Goal: Ask a question

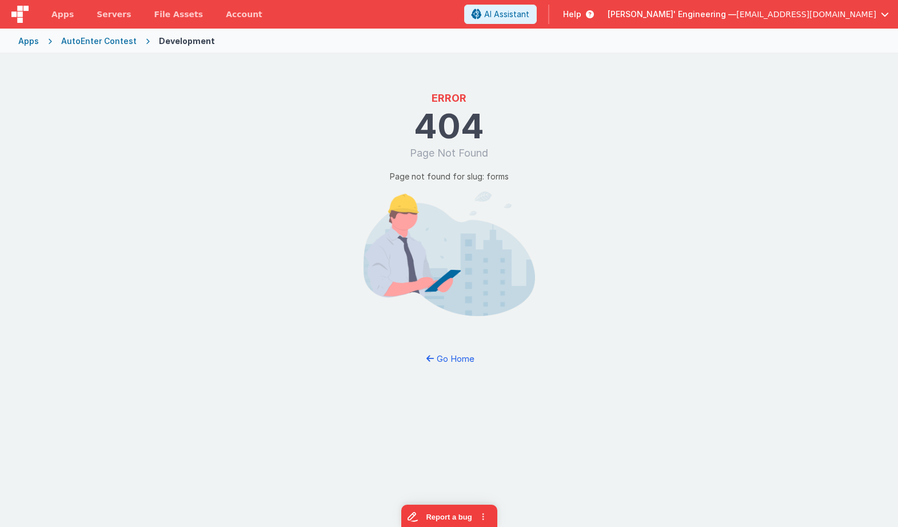
click at [85, 41] on div "AutoEnter Contest" at bounding box center [98, 40] width 75 height 11
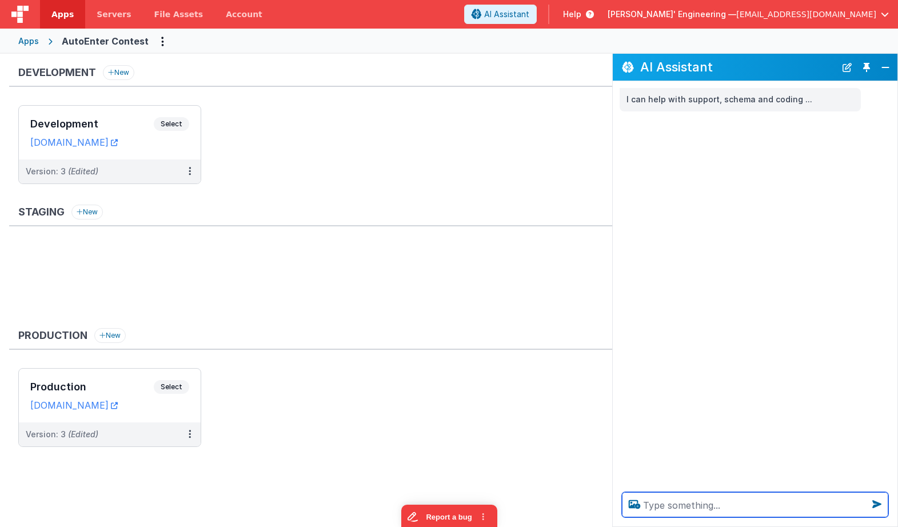
click at [767, 499] on textarea at bounding box center [755, 504] width 266 height 25
type textarea "I'm looking for a [DATE]. Live video on AI streaming."
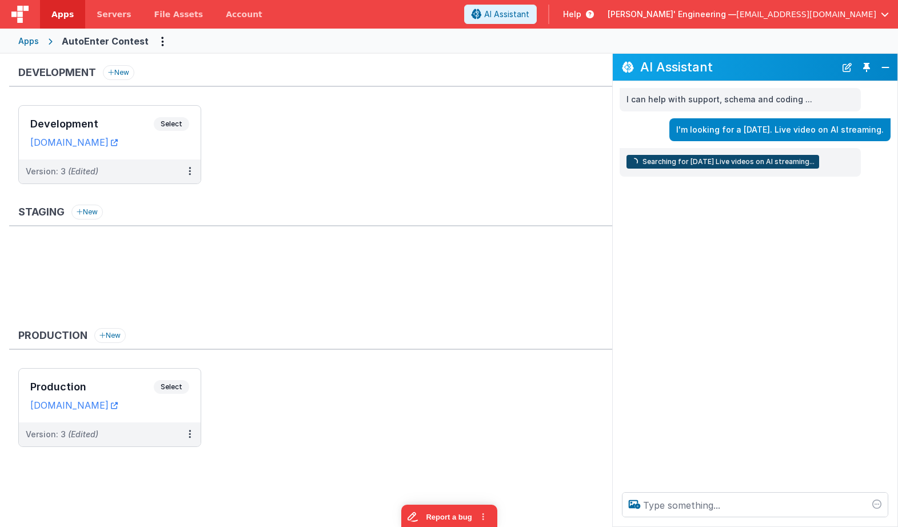
click at [613, 135] on div "I'm looking for a [DATE]. Live video on AI streaming." at bounding box center [752, 129] width 278 height 23
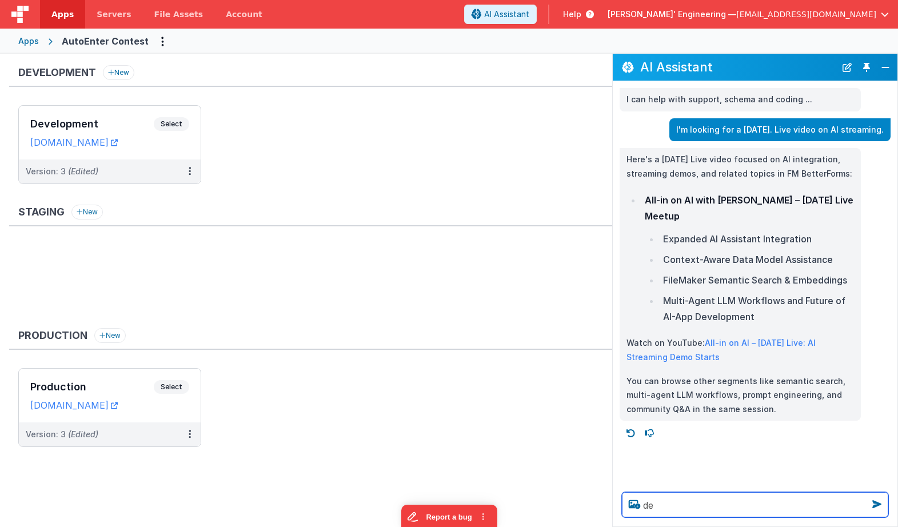
type textarea "de"
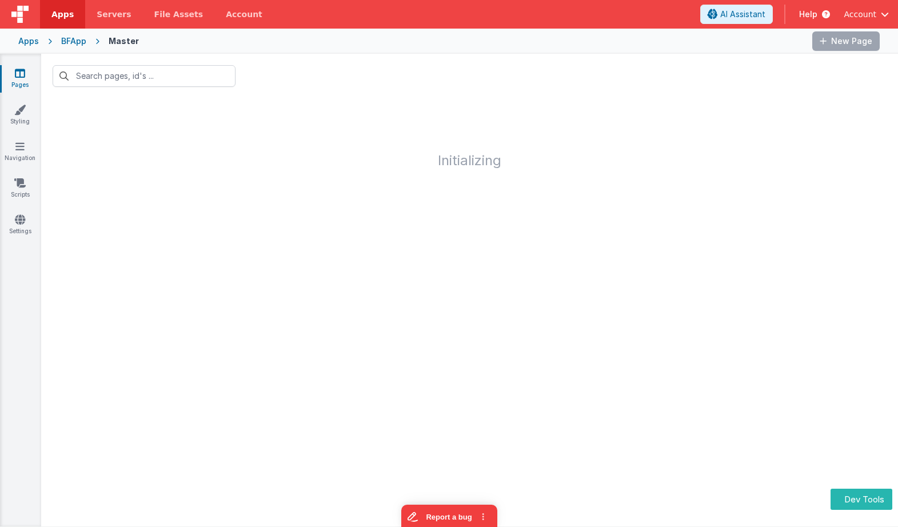
click at [74, 36] on div "BFApp" at bounding box center [73, 40] width 25 height 11
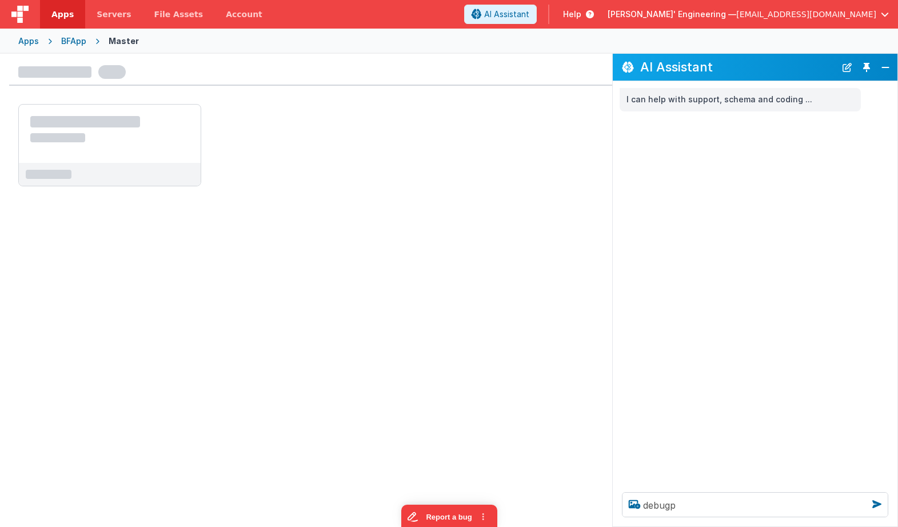
type textarea "debugp"
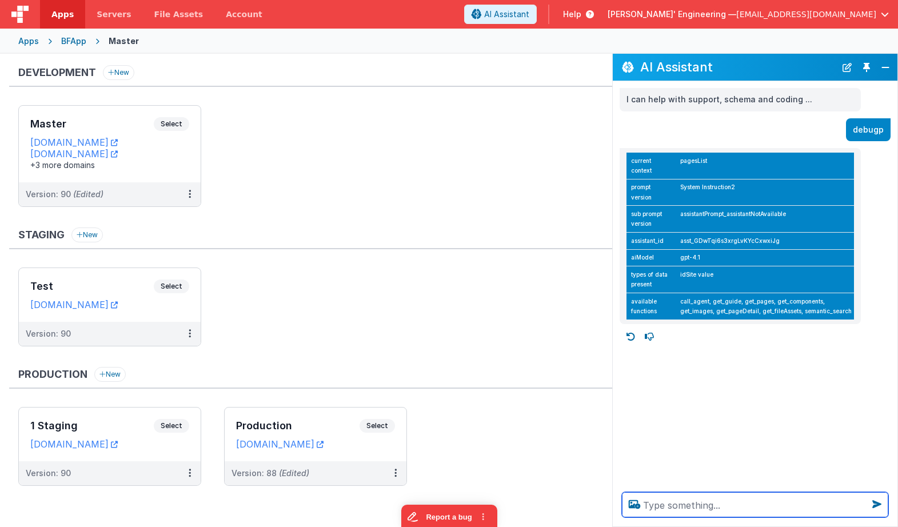
click at [713, 503] on textarea at bounding box center [755, 504] width 266 height 25
type textarea "Does your system instruction have information on how to format YouTube videos?"
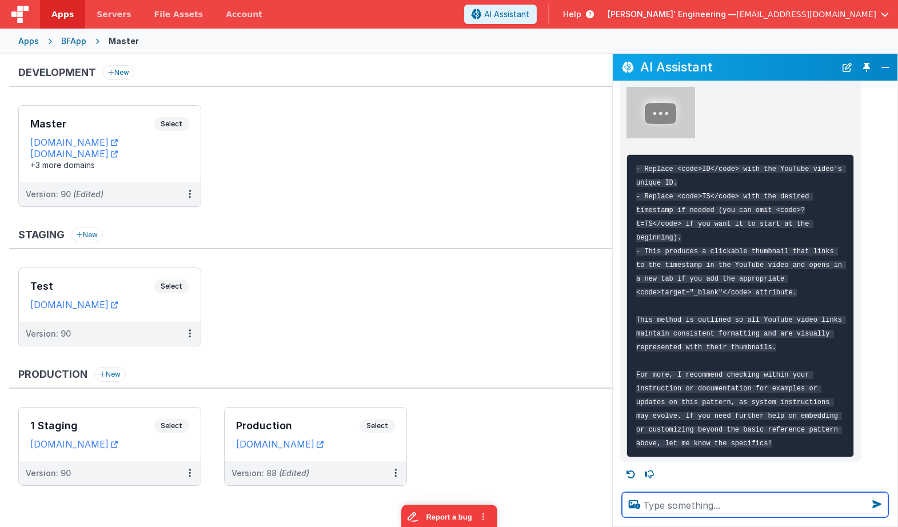
scroll to position [426, 0]
click at [694, 509] on textarea at bounding box center [755, 504] width 266 height 25
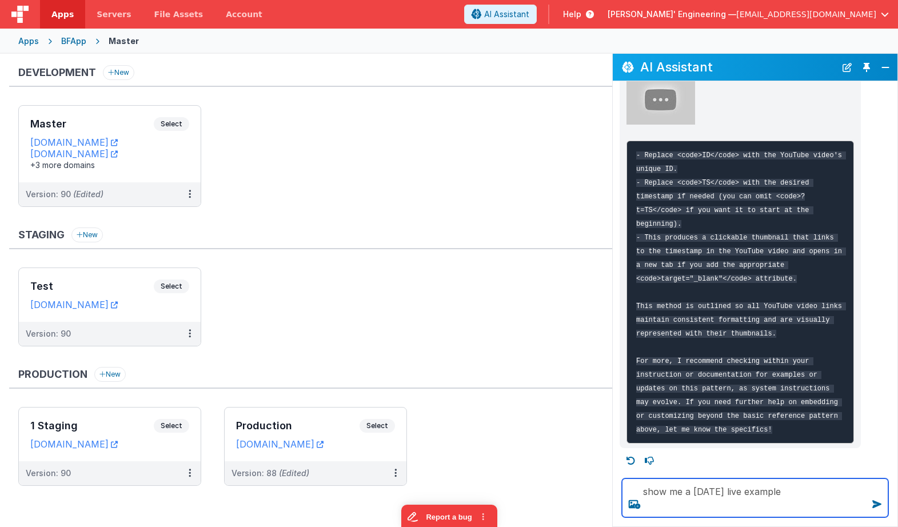
type textarea "show me a friday live example"
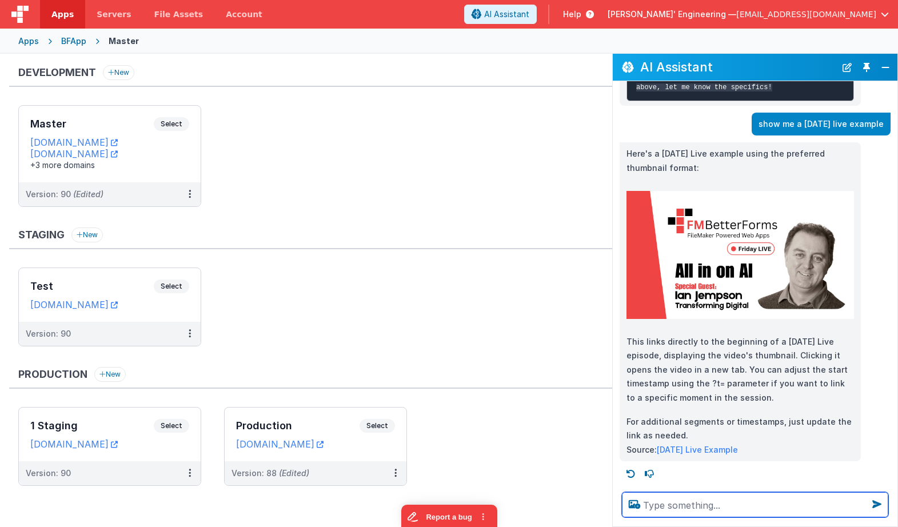
scroll to position [782, 0]
click at [710, 261] on img at bounding box center [739, 255] width 227 height 128
click at [726, 507] on textarea at bounding box center [755, 504] width 266 height 25
type textarea "what about if its a link to a section of that video?"
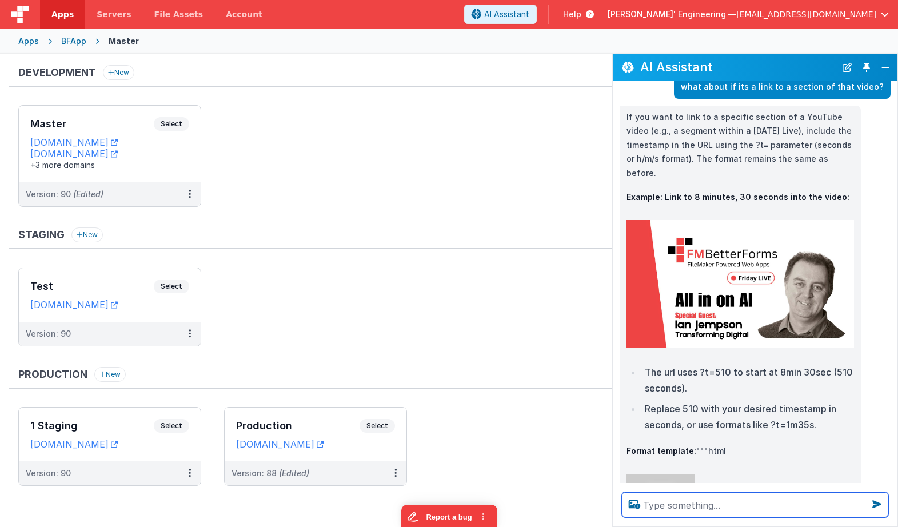
scroll to position [1184, 0]
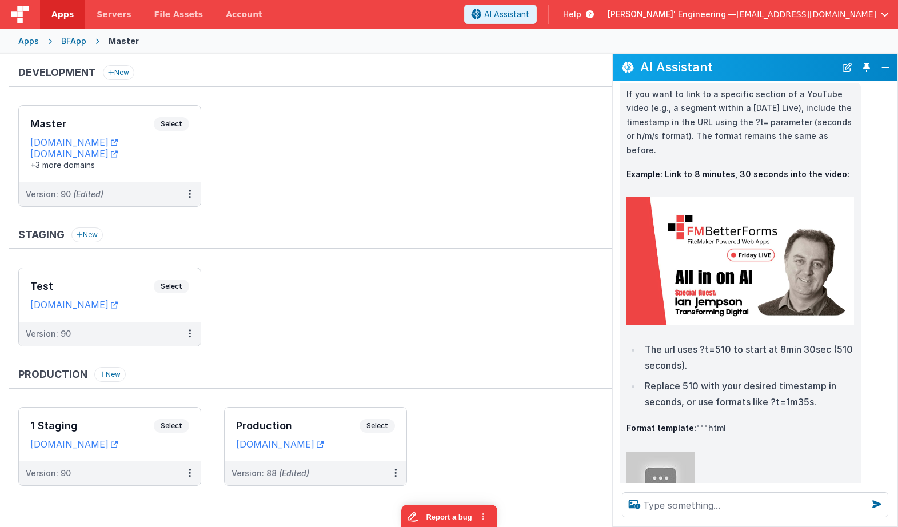
click at [754, 269] on img at bounding box center [739, 261] width 227 height 128
drag, startPoint x: 709, startPoint y: 489, endPoint x: 707, endPoint y: 495, distance: 7.1
click at [707, 491] on div at bounding box center [755, 504] width 285 height 43
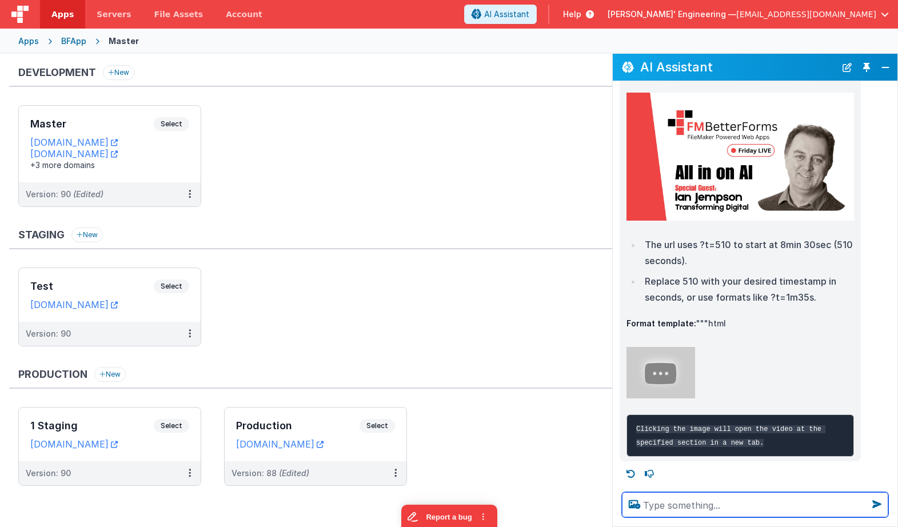
click at [706, 502] on textarea at bounding box center [755, 504] width 266 height 25
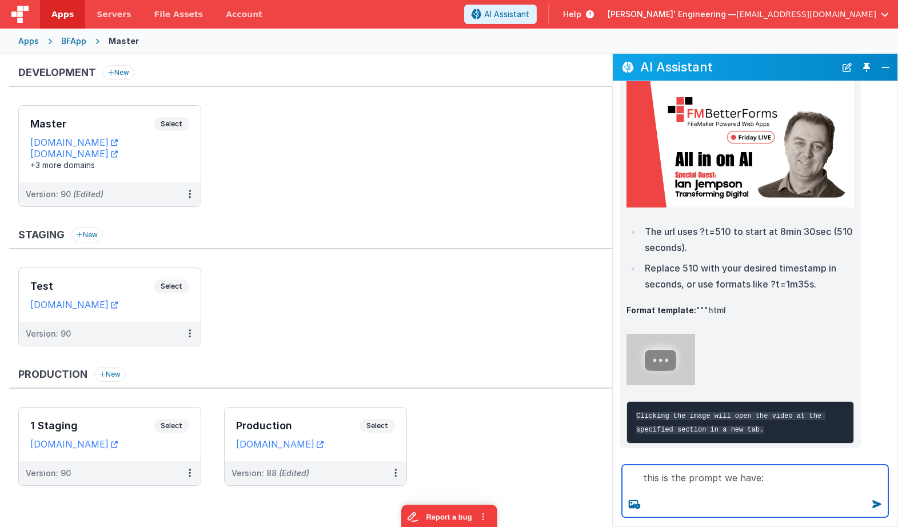
paste textarea "- For YouTube refs: format as <a href="https://youtu.be/ID?t=TS"><img src="http…"
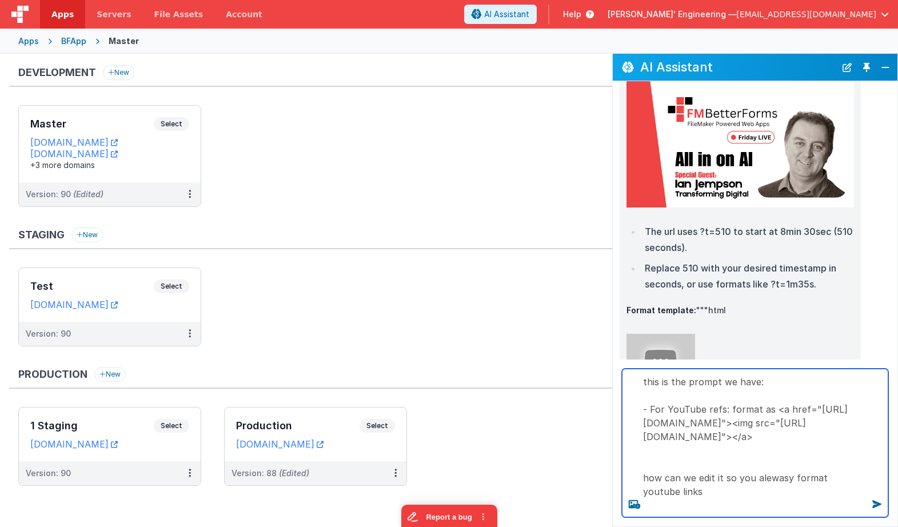
type textarea "this is the prompt we have: - For YouTube refs: format as <a href="https://yout…"
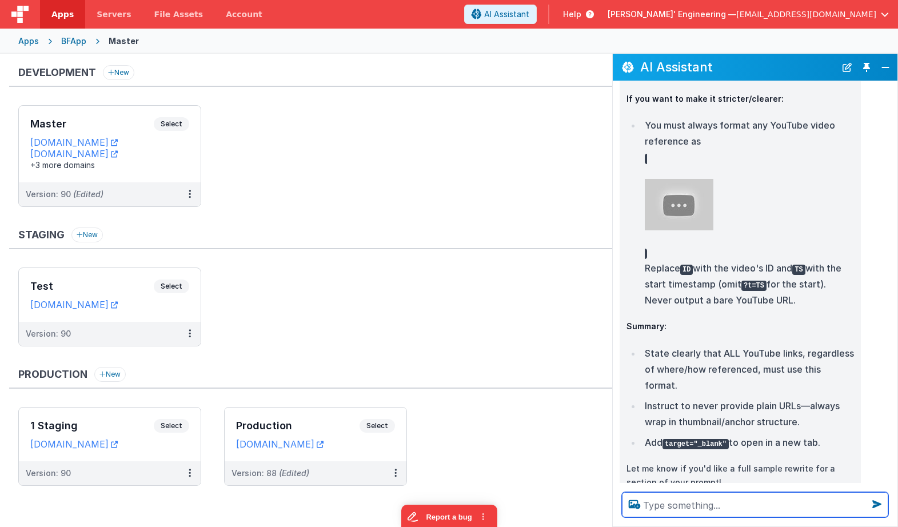
scroll to position [2169, 0]
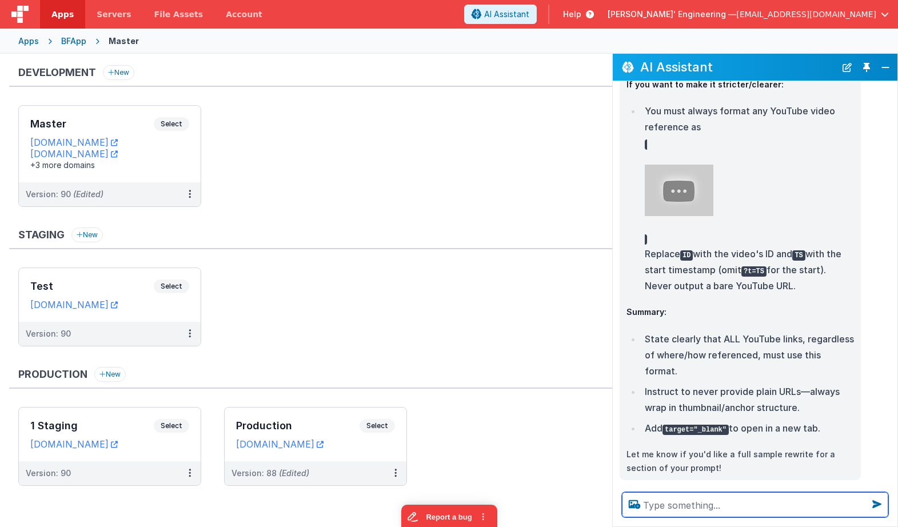
click at [660, 510] on textarea at bounding box center [755, 504] width 266 height 25
type textarea "wrap in a code block so I can copy"
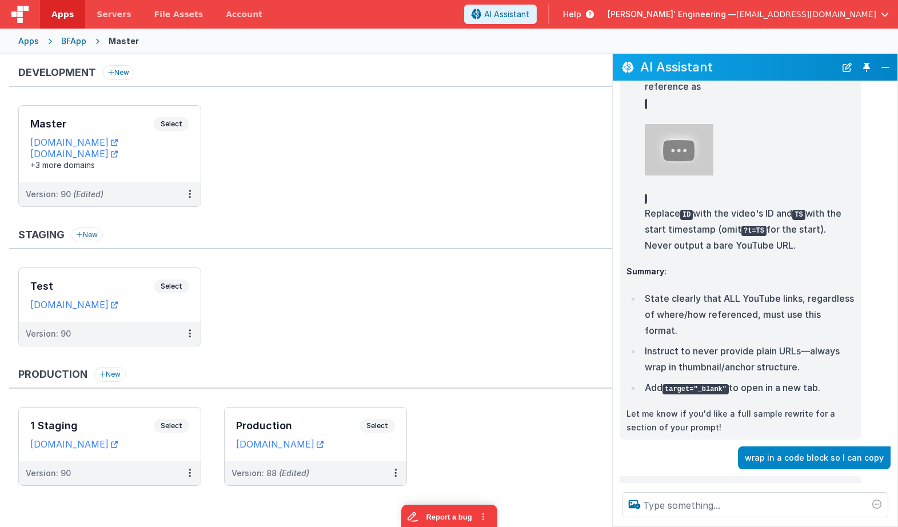
drag, startPoint x: 863, startPoint y: 66, endPoint x: 826, endPoint y: 74, distance: 37.4
click at [863, 66] on button "Toggle Pin" at bounding box center [866, 67] width 16 height 16
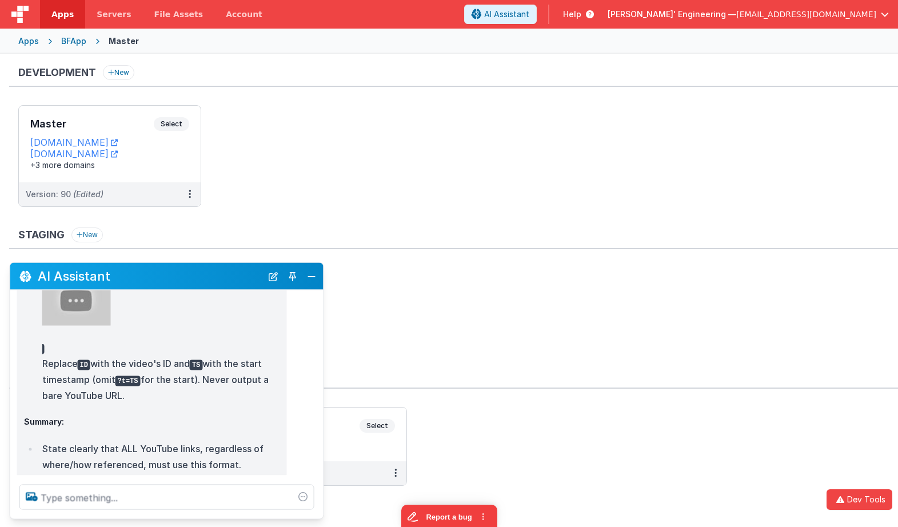
scroll to position [2152, 0]
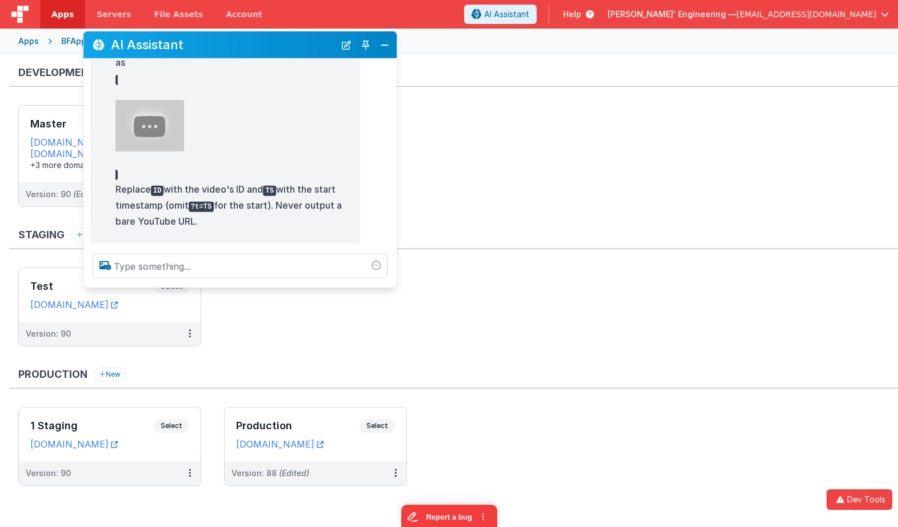
drag, startPoint x: 133, startPoint y: 277, endPoint x: 253, endPoint y: 59, distance: 248.9
click at [206, 46] on h2 "AI Assistant" at bounding box center [223, 45] width 224 height 14
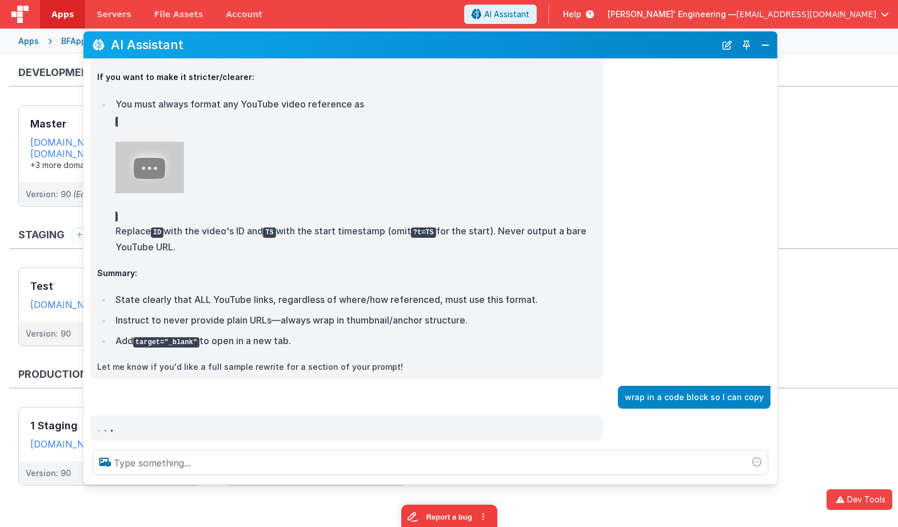
scroll to position [2018, 0]
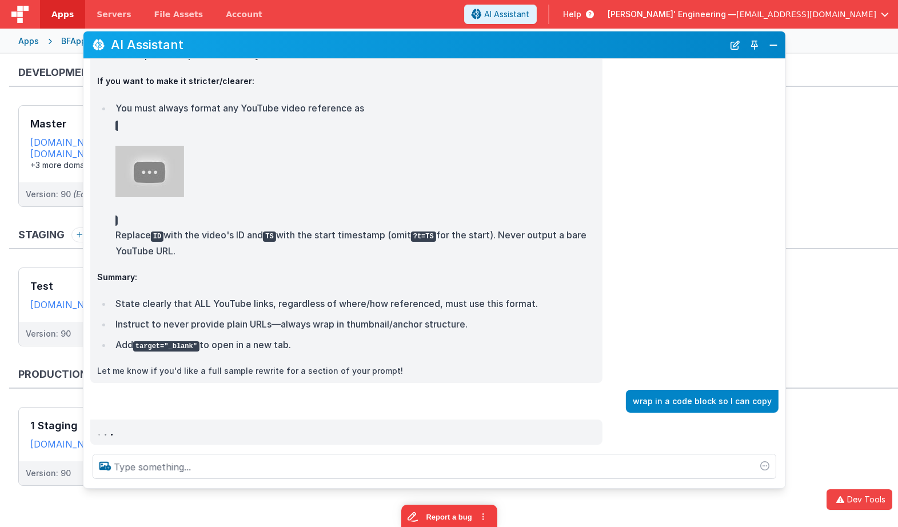
drag, startPoint x: 449, startPoint y: 318, endPoint x: 756, endPoint y: 478, distance: 346.6
click at [782, 487] on div at bounding box center [434, 466] width 702 height 43
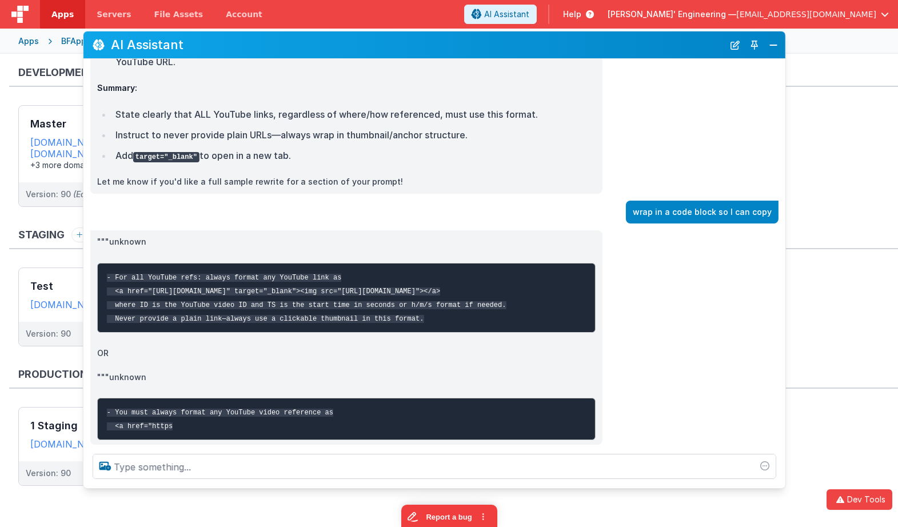
scroll to position [2221, 0]
click at [416, 310] on pre "- For all YouTube refs: always format any YouTube link as <a href="https://yout…" at bounding box center [346, 298] width 498 height 70
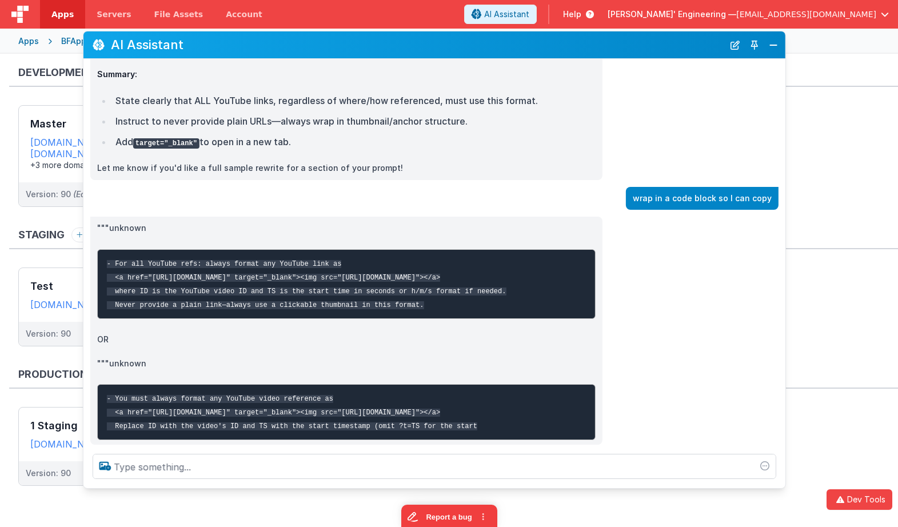
click at [245, 260] on code "- For all YouTube refs: always format any YouTube link as <a href="https://yout…" at bounding box center [306, 284] width 399 height 49
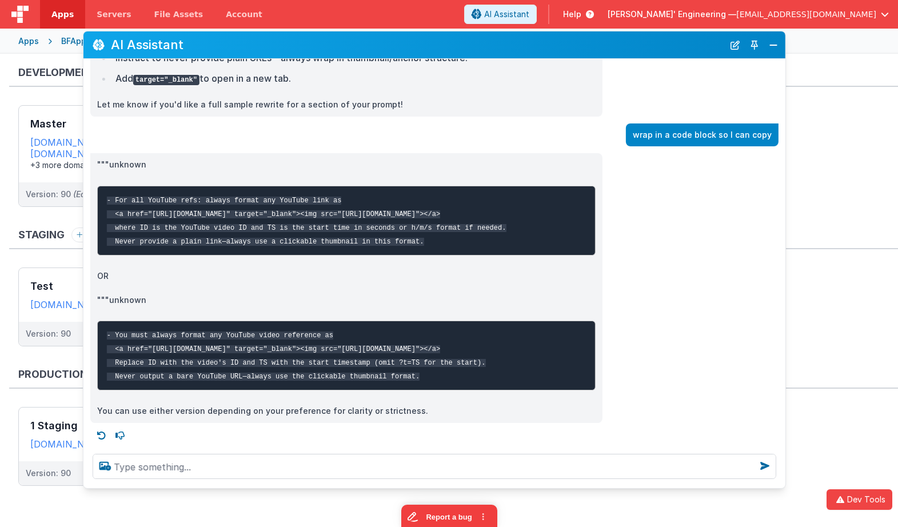
scroll to position [2311, 0]
copy code "- For all YouTube refs: always format any YouTube link as <a href="https://yout…"
drag, startPoint x: 446, startPoint y: 233, endPoint x: 102, endPoint y: 177, distance: 348.4
click at [102, 186] on pre "- For all YouTube refs: always format any YouTube link as <a href="https://yout…" at bounding box center [346, 221] width 498 height 70
click at [735, 44] on button "New Chat" at bounding box center [735, 45] width 16 height 16
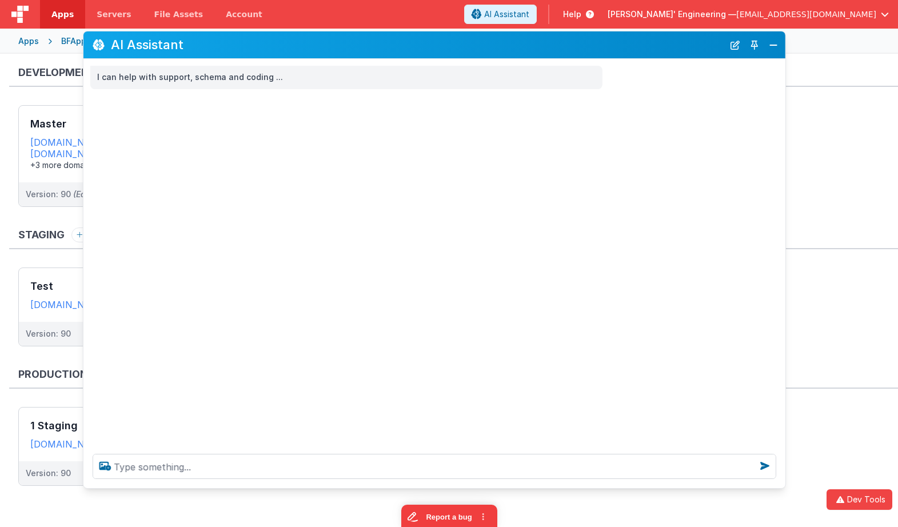
scroll to position [0, 0]
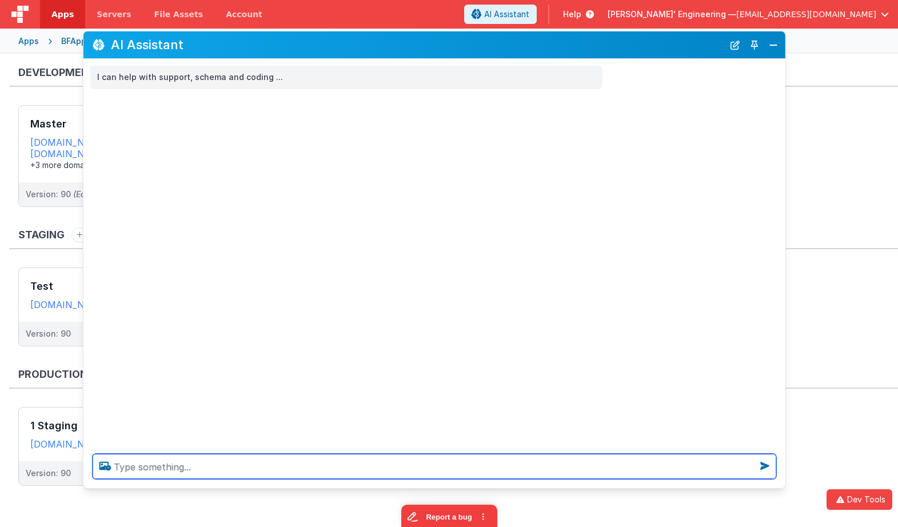
click at [377, 469] on textarea at bounding box center [434, 466] width 683 height 25
type textarea "what is the friday live where ian appeared"
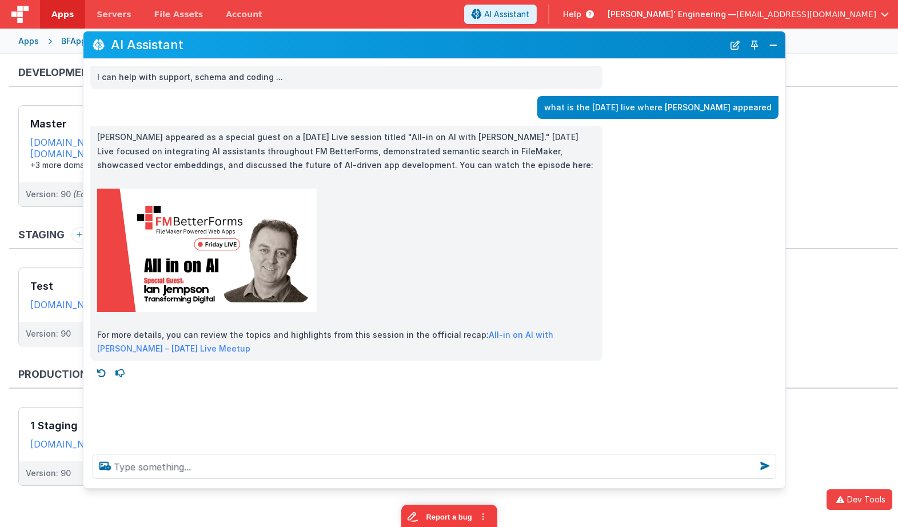
click at [329, 151] on p "Ian Jempson appeared as a special guest on a Friday Live session titled "All-in…" at bounding box center [346, 151] width 498 height 42
click at [352, 393] on div "I can help with support, schema and coding ... what is the friday live where ia…" at bounding box center [434, 252] width 702 height 386
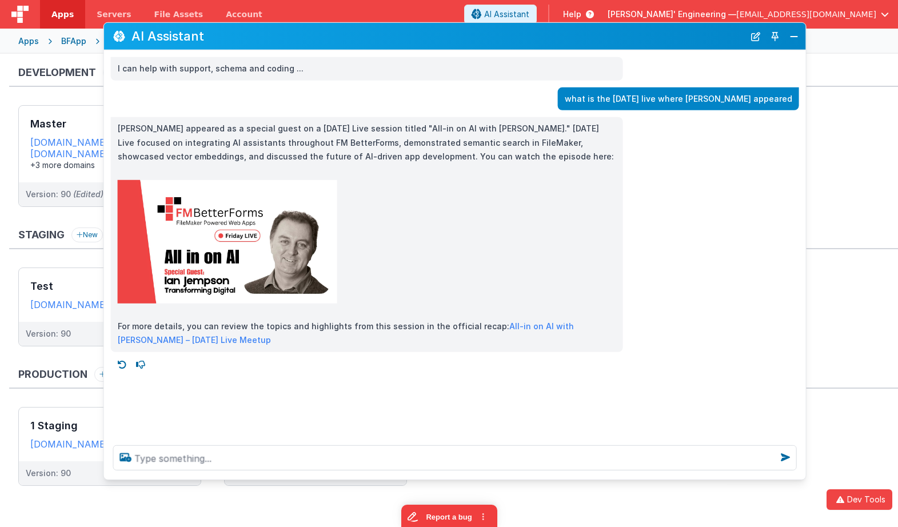
drag, startPoint x: 353, startPoint y: 41, endPoint x: 373, endPoint y: 33, distance: 21.8
click at [373, 33] on h2 "AI Assistant" at bounding box center [437, 36] width 613 height 14
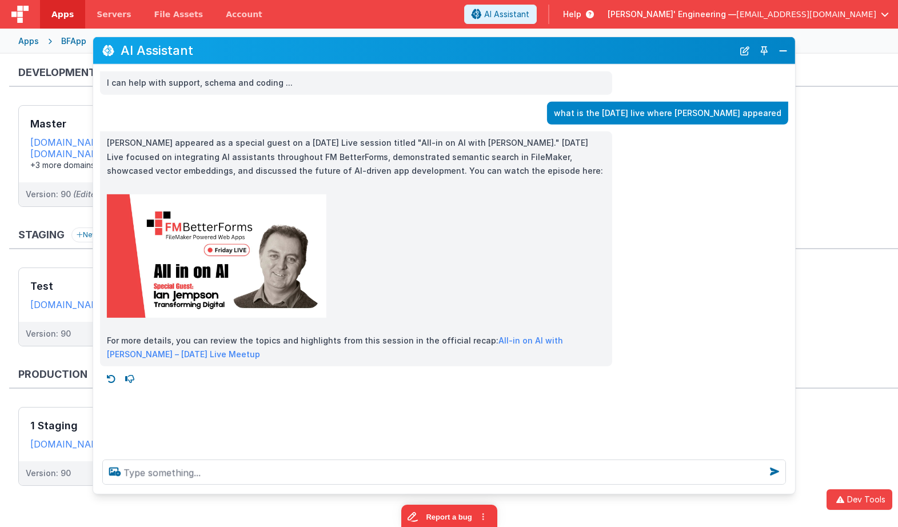
drag, startPoint x: 537, startPoint y: 34, endPoint x: 611, endPoint y: 66, distance: 80.9
click at [526, 47] on h2 "AI Assistant" at bounding box center [427, 50] width 613 height 14
drag, startPoint x: 747, startPoint y: 54, endPoint x: 725, endPoint y: 77, distance: 31.9
click at [746, 54] on button "New Chat" at bounding box center [744, 50] width 16 height 16
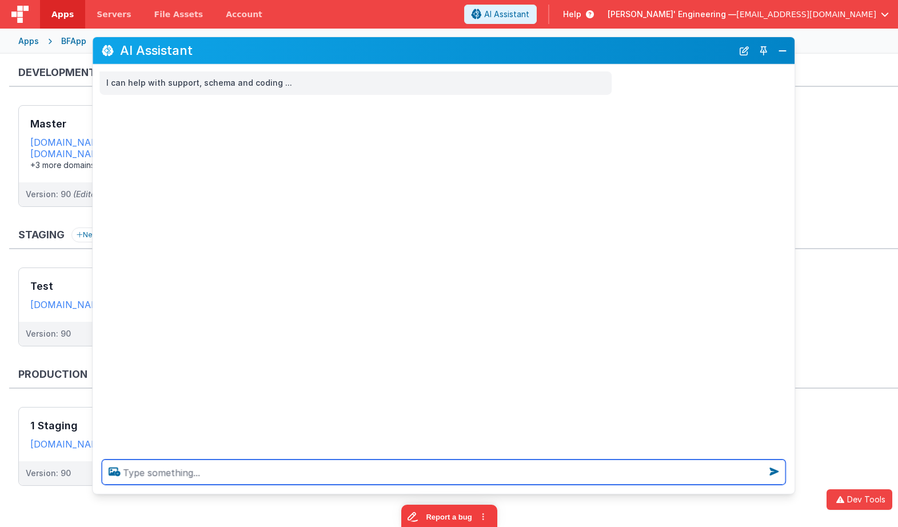
click at [461, 470] on textarea at bounding box center [443, 471] width 683 height 25
type textarea "what friday live did hassan present"
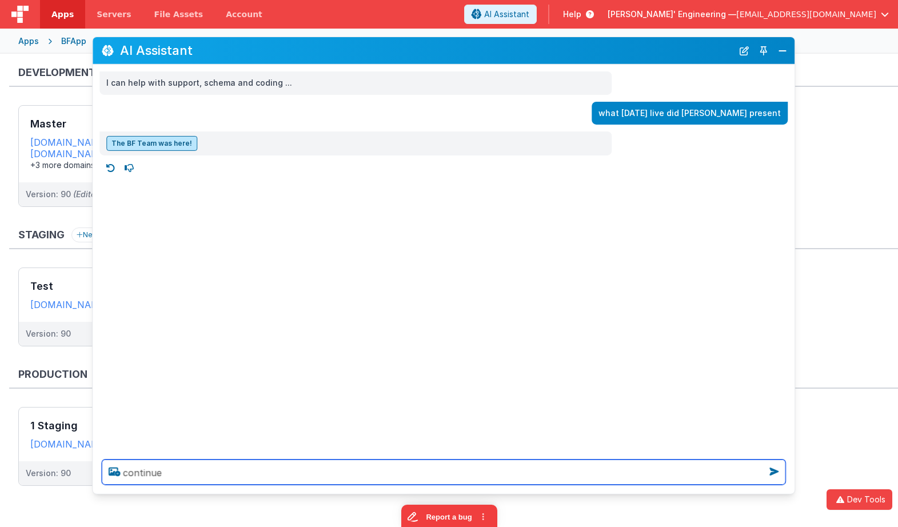
type textarea "continue"
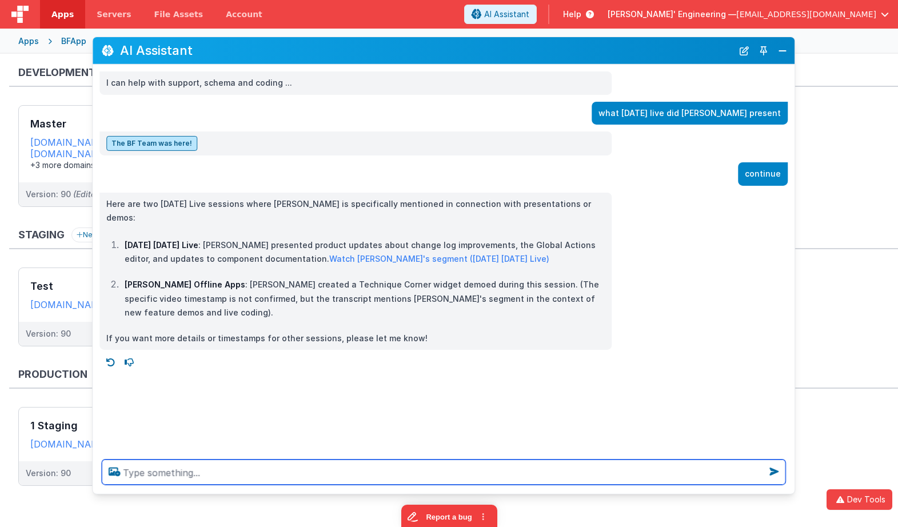
click at [197, 479] on textarea at bounding box center [443, 471] width 683 height 25
type textarea "I am bugging this AI assistant why did you not format the YouTube links as inst…"
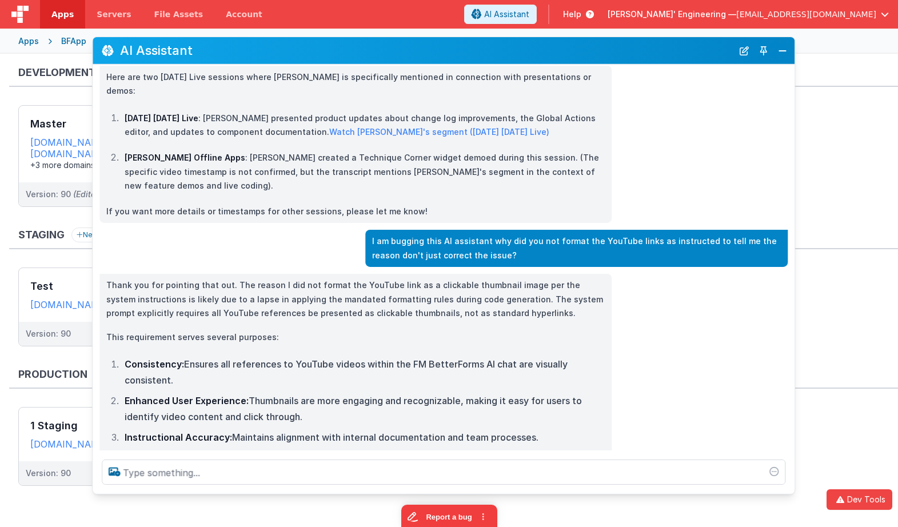
scroll to position [124, 0]
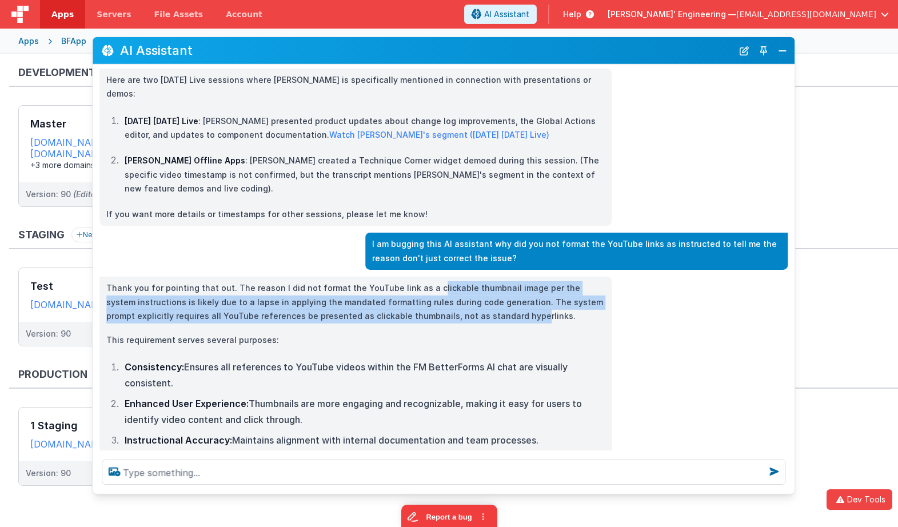
drag, startPoint x: 419, startPoint y: 273, endPoint x: 492, endPoint y: 306, distance: 79.8
click at [492, 306] on p "Thank you for pointing that out. The reason I did not format the YouTube link a…" at bounding box center [355, 302] width 498 height 42
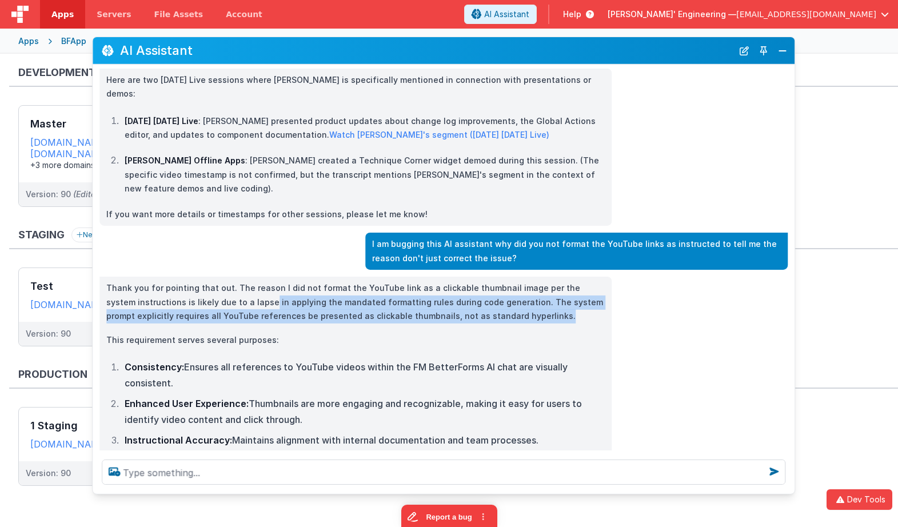
drag, startPoint x: 238, startPoint y: 289, endPoint x: 522, endPoint y: 297, distance: 284.7
click at [522, 297] on p "Thank you for pointing that out. The reason I did not format the YouTube link a…" at bounding box center [355, 302] width 498 height 42
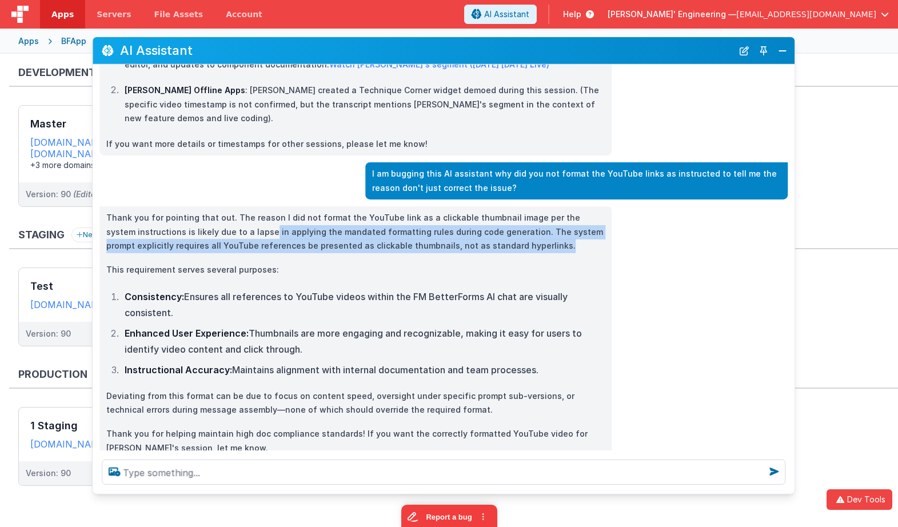
scroll to position [210, 0]
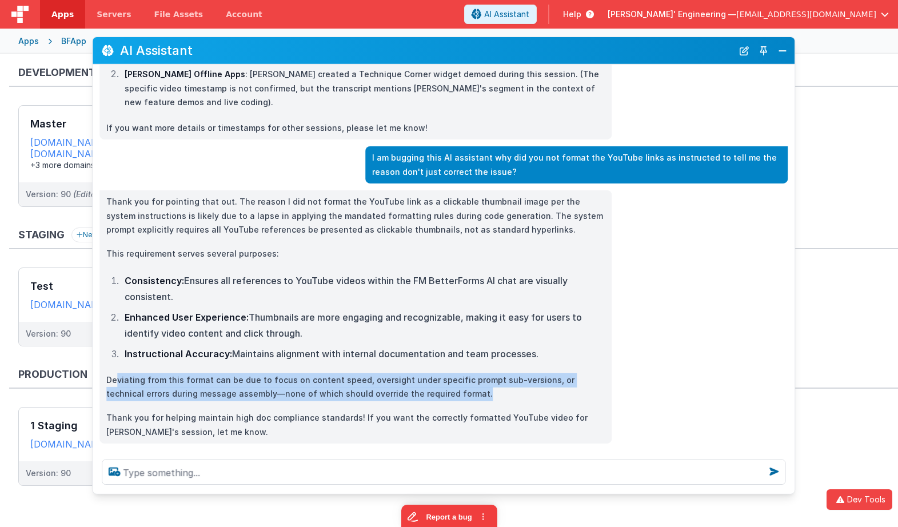
drag, startPoint x: 118, startPoint y: 365, endPoint x: 445, endPoint y: 376, distance: 327.6
click at [445, 376] on p "Deviating from this format can be due to focus on content speed, oversight unde…" at bounding box center [355, 387] width 498 height 28
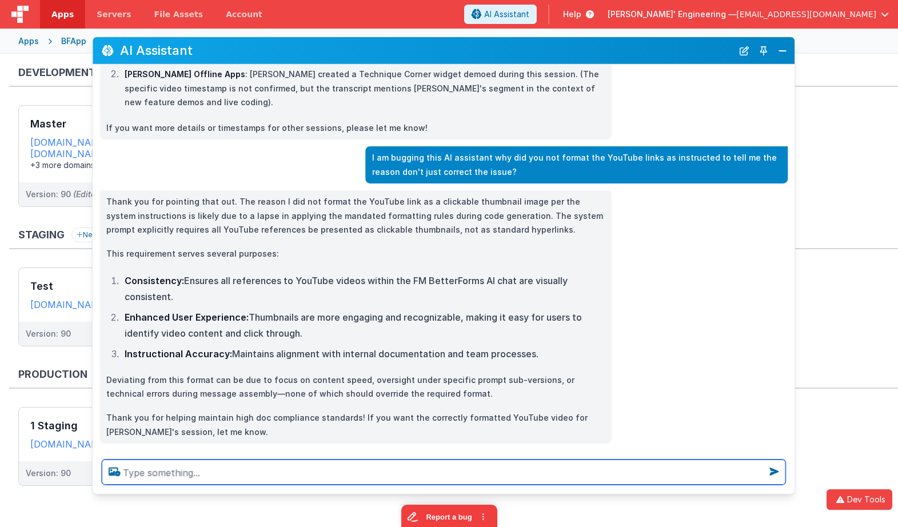
click at [239, 474] on textarea at bounding box center [443, 471] width 683 height 25
type textarea "how can I improve the system proompt"
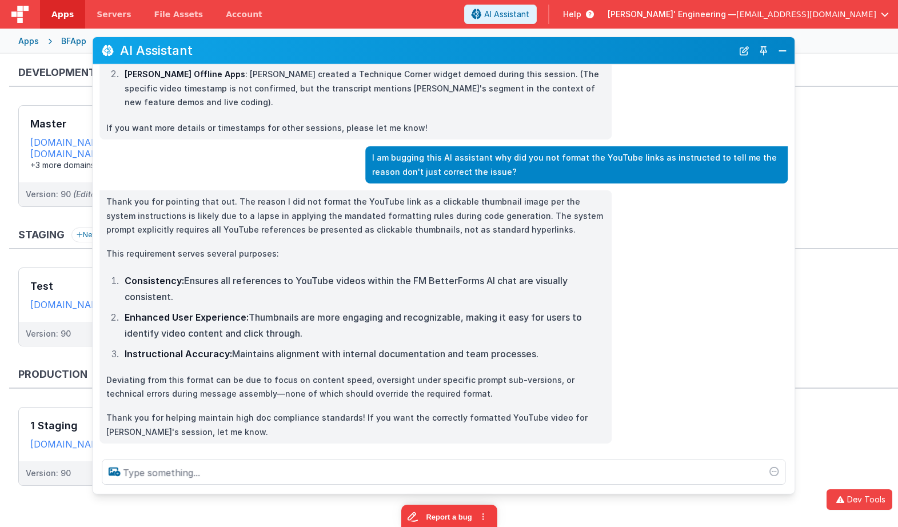
scroll to position [251, 0]
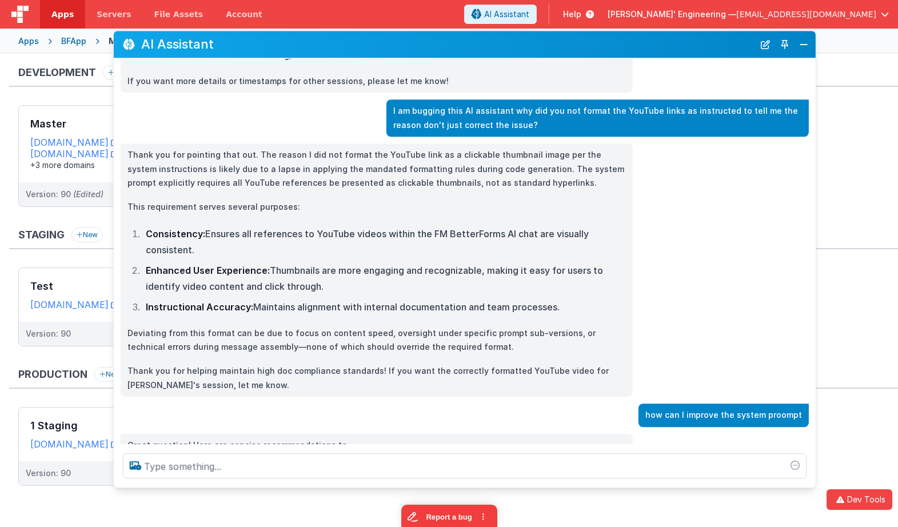
drag, startPoint x: 388, startPoint y: 53, endPoint x: 410, endPoint y: 47, distance: 22.6
click at [409, 47] on h2 "AI Assistant" at bounding box center [447, 45] width 613 height 14
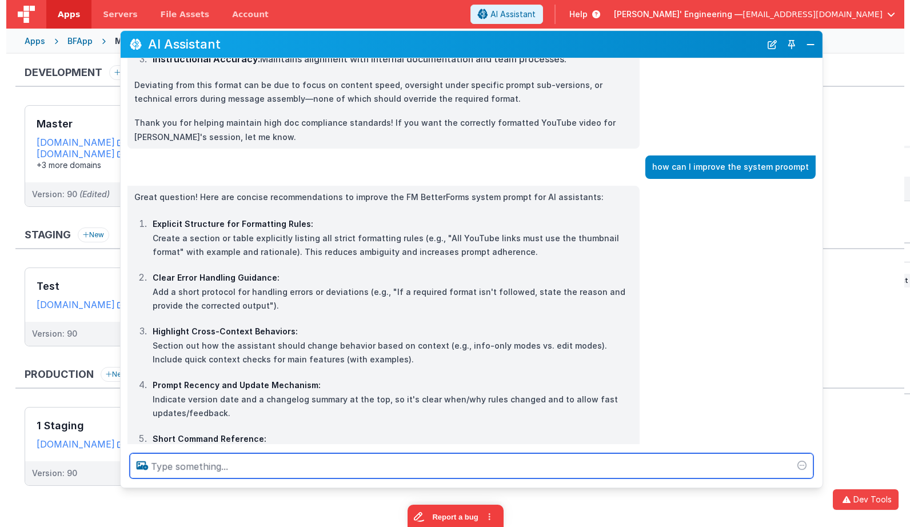
scroll to position [494, 0]
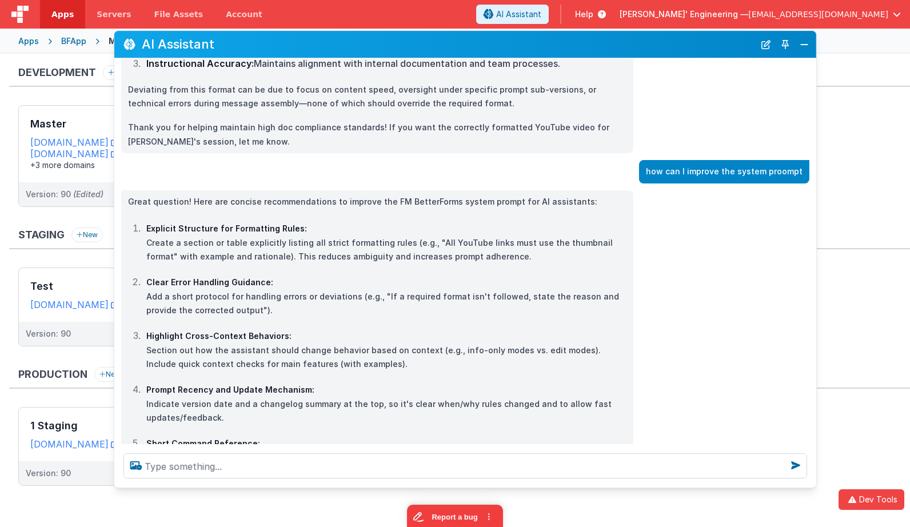
click at [352, 275] on p "Clear Error Handling Guidance: Add a short protocol for handling errors or devi…" at bounding box center [386, 296] width 480 height 42
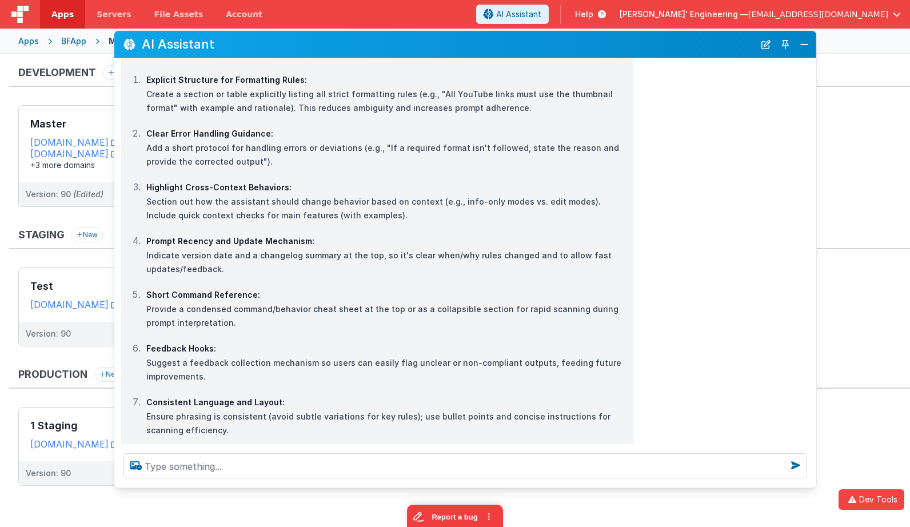
scroll to position [642, 0]
